Goal: Task Accomplishment & Management: Manage account settings

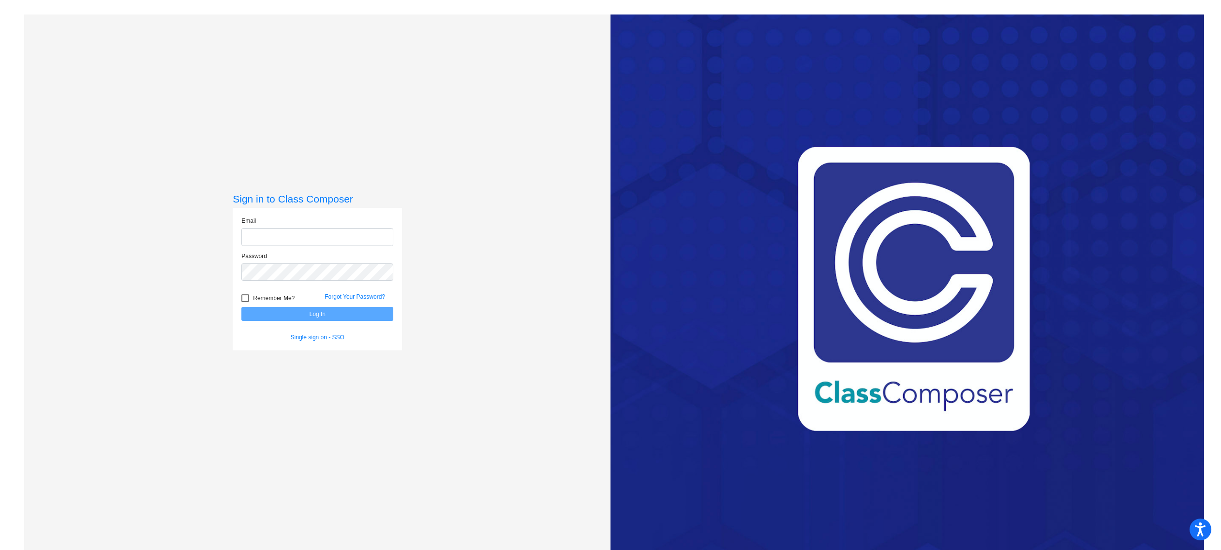
type input "[EMAIL_ADDRESS][DOMAIN_NAME]"
click at [300, 316] on button "Log In" at bounding box center [317, 314] width 152 height 14
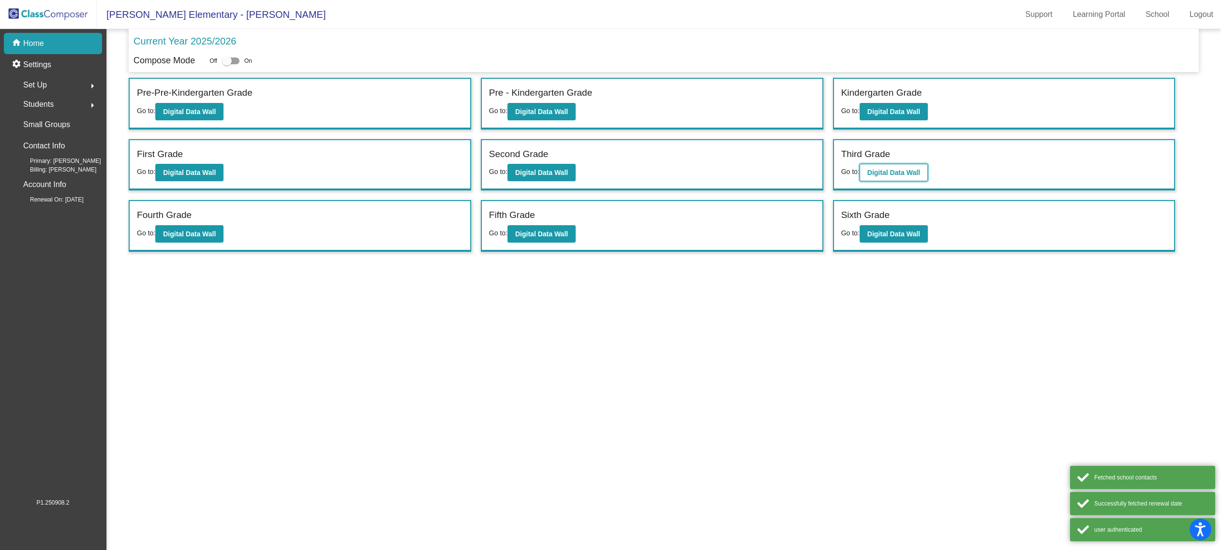
click at [911, 175] on b "Digital Data Wall" at bounding box center [893, 173] width 53 height 8
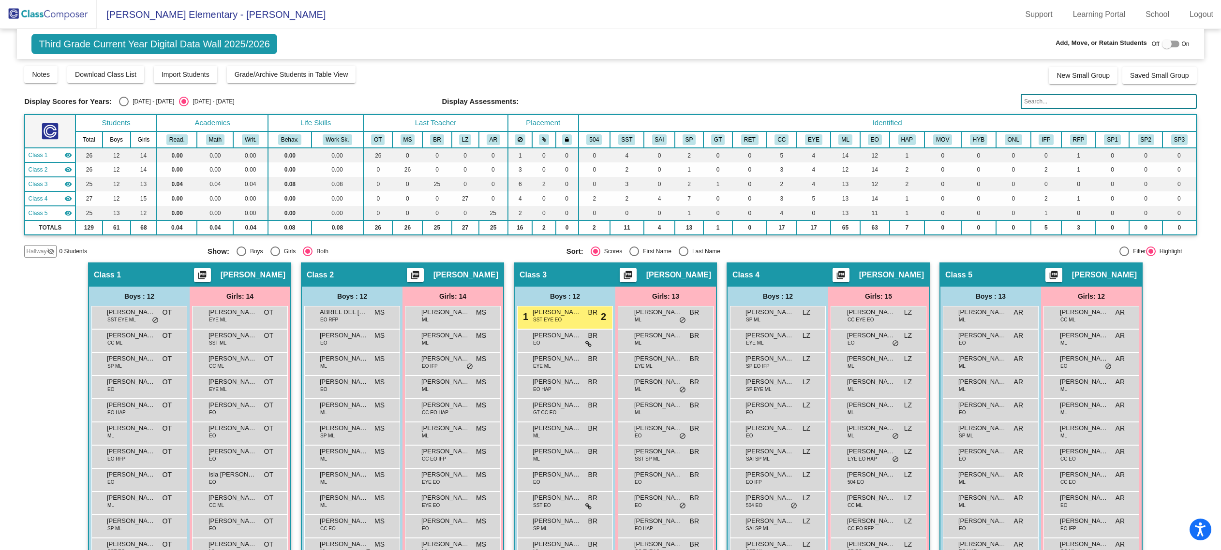
click at [1053, 101] on input "text" at bounding box center [1108, 101] width 176 height 15
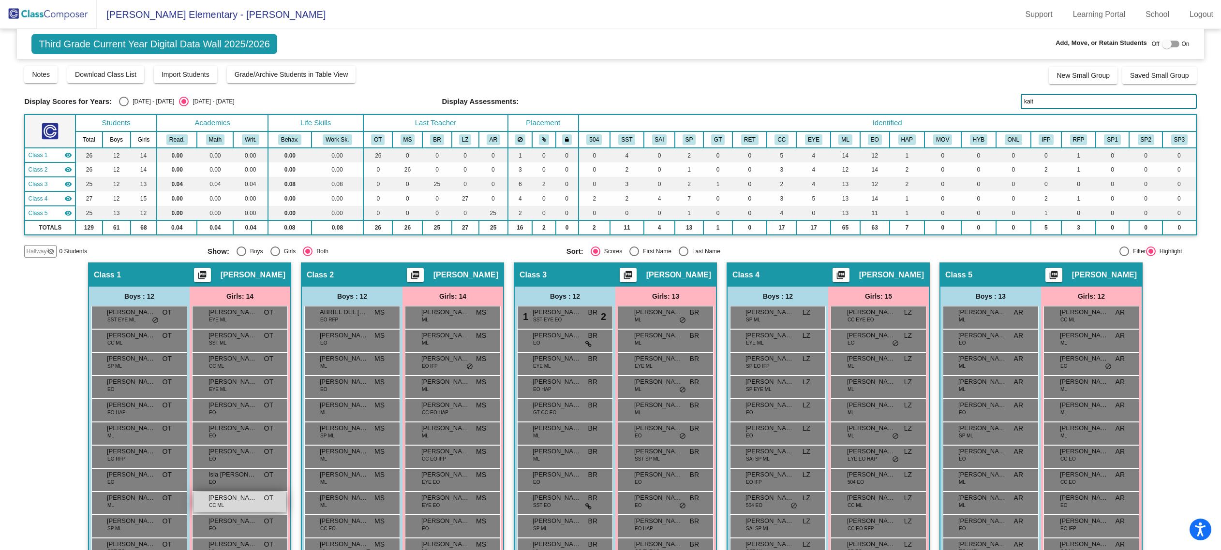
type input "kait"
click at [239, 503] on span "[PERSON_NAME]" at bounding box center [232, 498] width 48 height 10
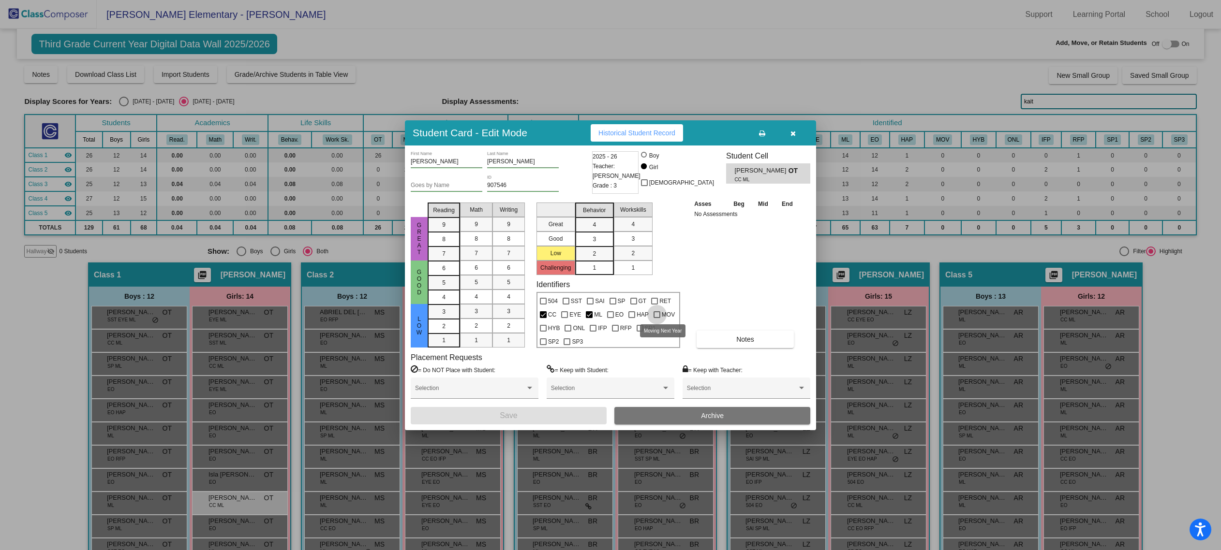
click at [655, 314] on div at bounding box center [656, 314] width 7 height 7
click at [656, 318] on input "MOV" at bounding box center [656, 318] width 0 height 0
checkbox input "true"
click at [667, 413] on button "Archive" at bounding box center [712, 415] width 196 height 17
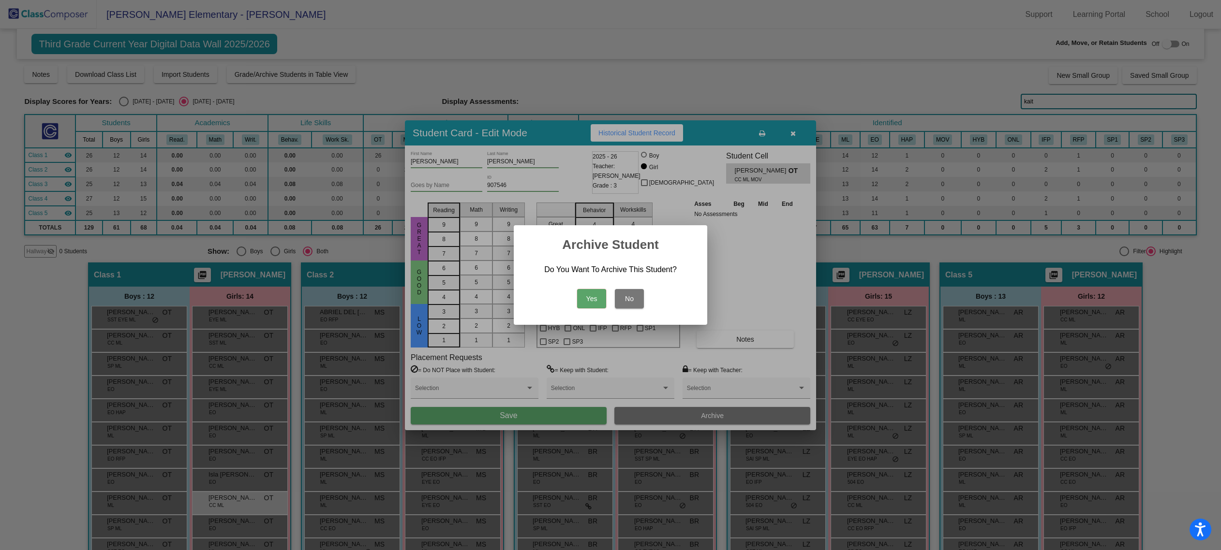
click at [587, 300] on button "Yes" at bounding box center [591, 298] width 29 height 19
